Goal: Transaction & Acquisition: Purchase product/service

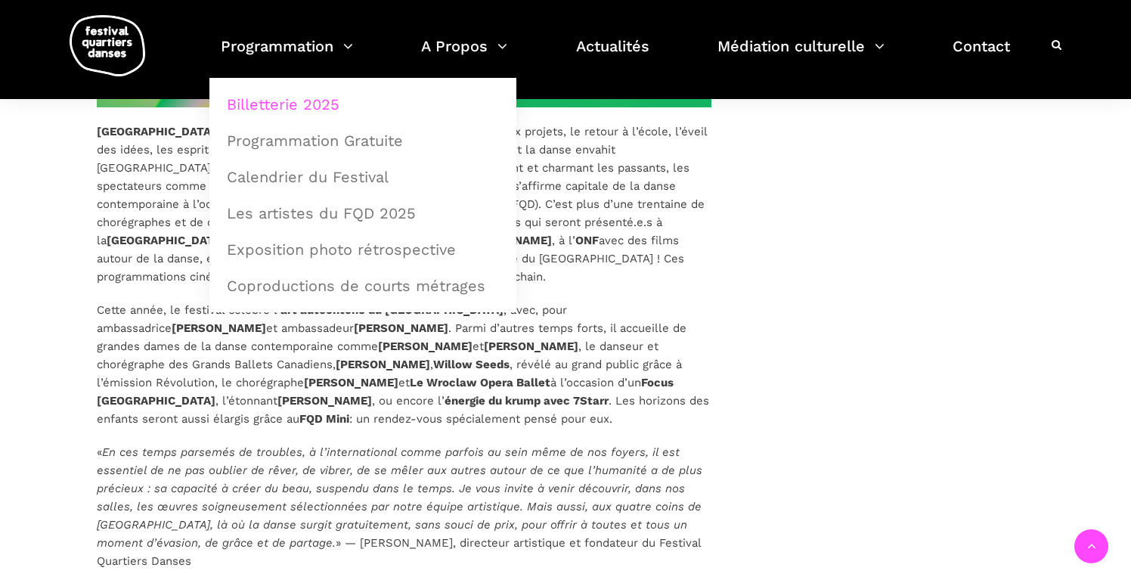
click at [310, 121] on link "Billetterie 2025" at bounding box center [363, 104] width 290 height 35
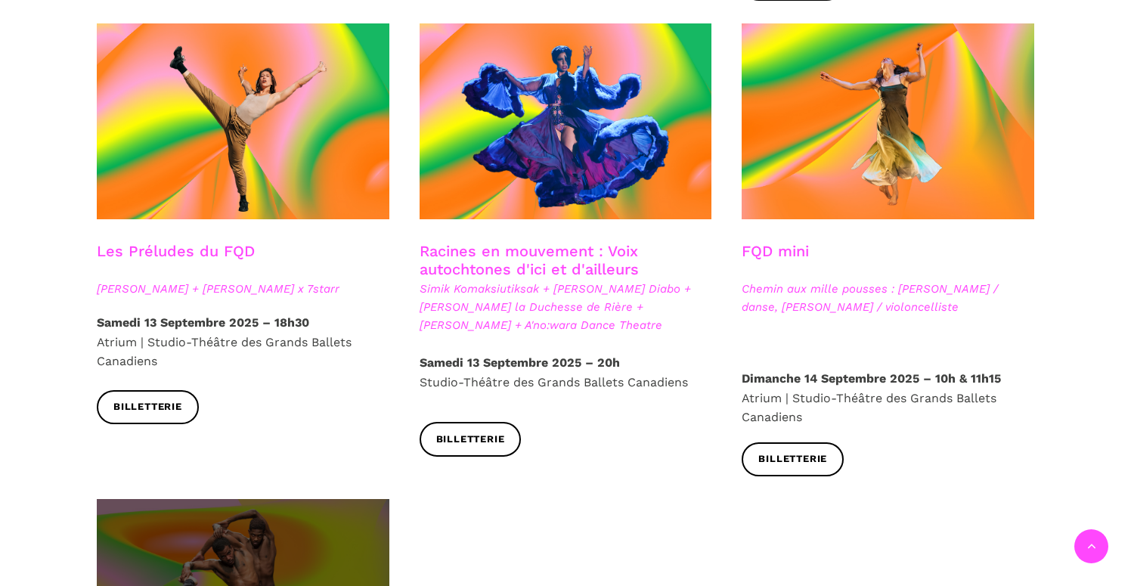
scroll to position [2249, 0]
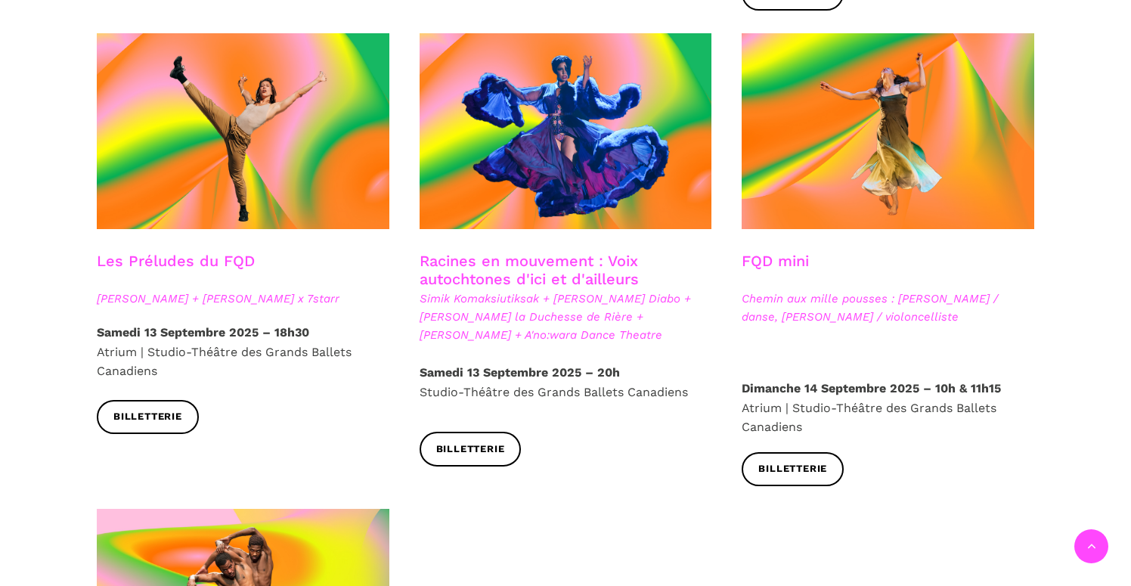
click at [542, 252] on link "Racines en mouvement : Voix autochtones d'ici et d'ailleurs" at bounding box center [528, 270] width 219 height 36
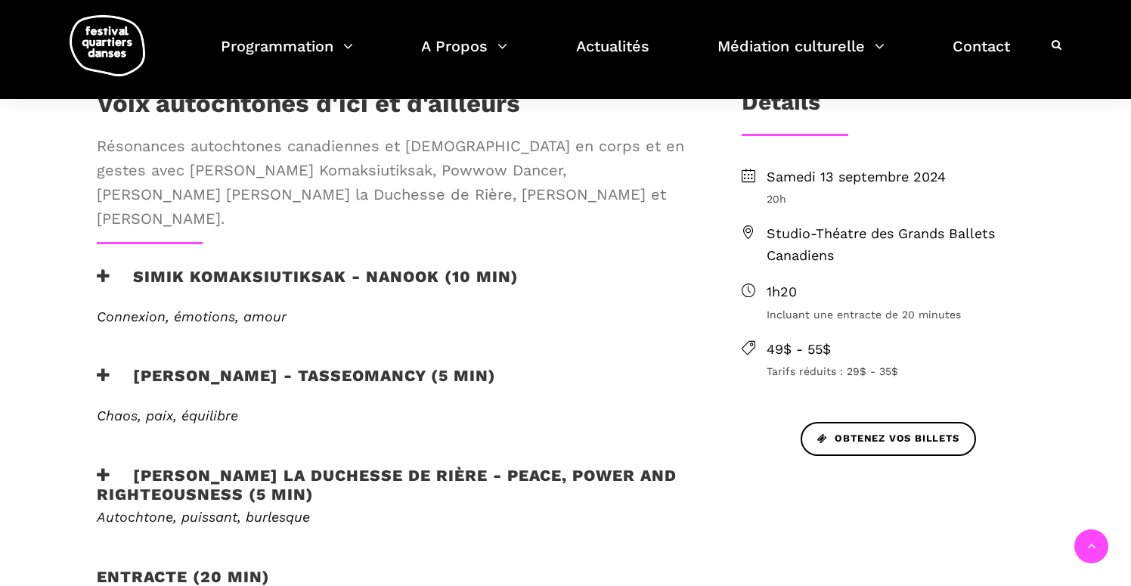
scroll to position [509, 0]
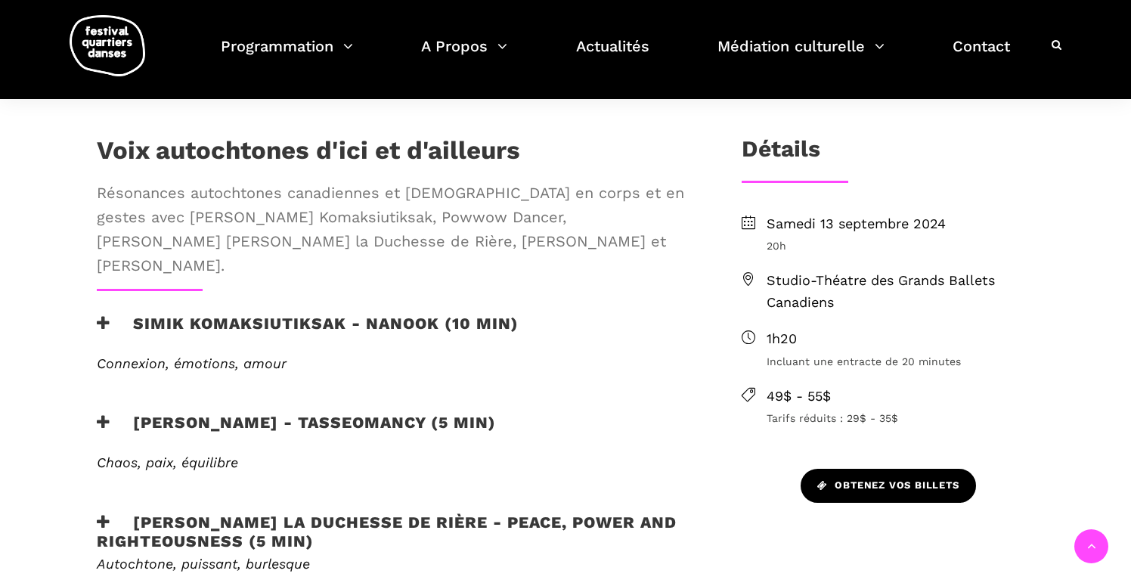
click at [923, 489] on span "Obtenez vos billets" at bounding box center [888, 486] width 142 height 16
